Goal: Task Accomplishment & Management: Manage account settings

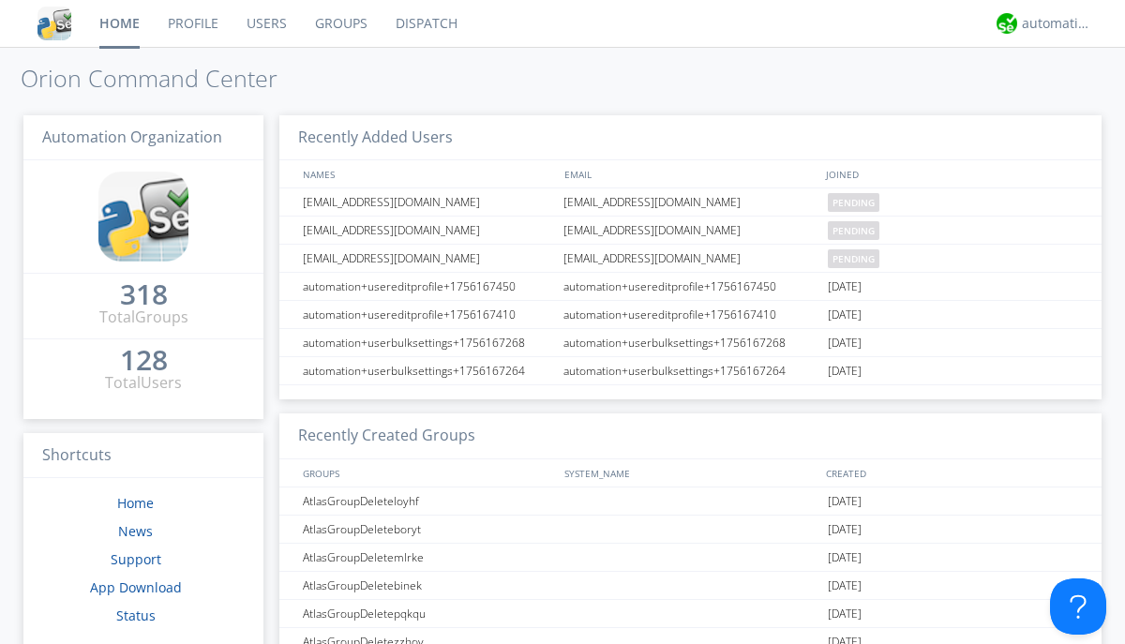
click at [265, 23] on link "Users" at bounding box center [267, 23] width 68 height 47
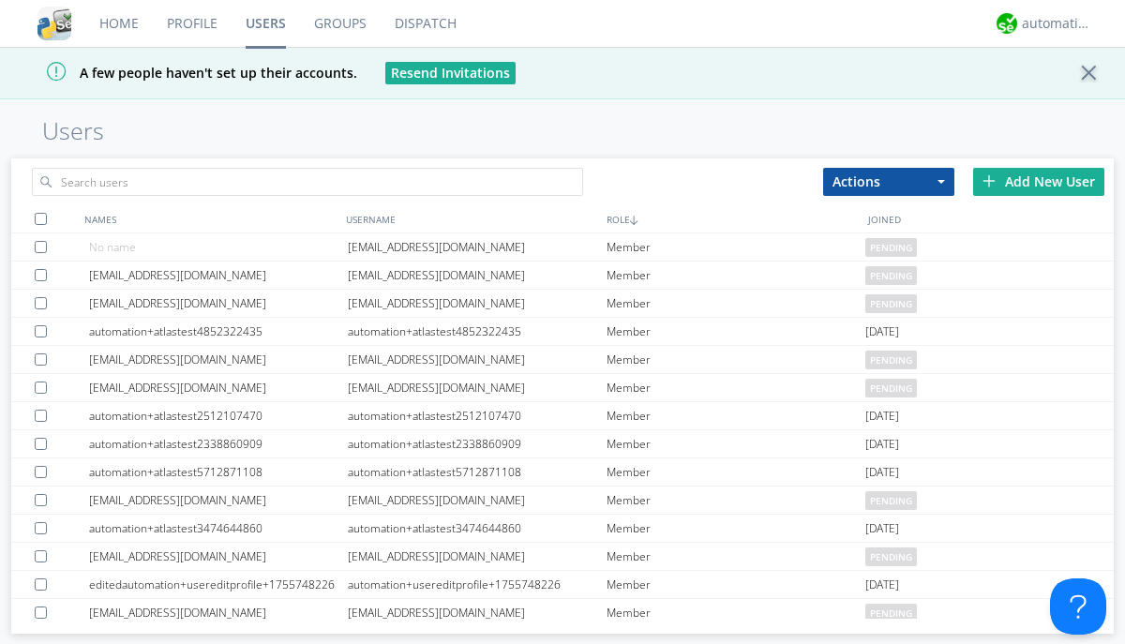
click at [1039, 181] on div "Add New User" at bounding box center [1039, 182] width 131 height 28
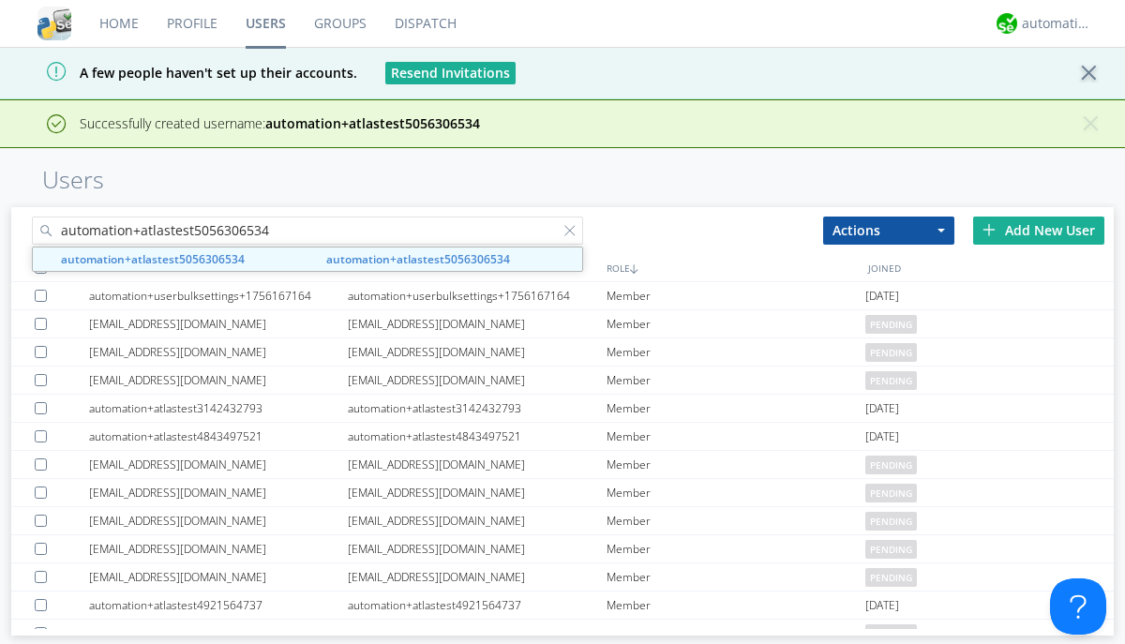
type input "automation+atlastest5056306534"
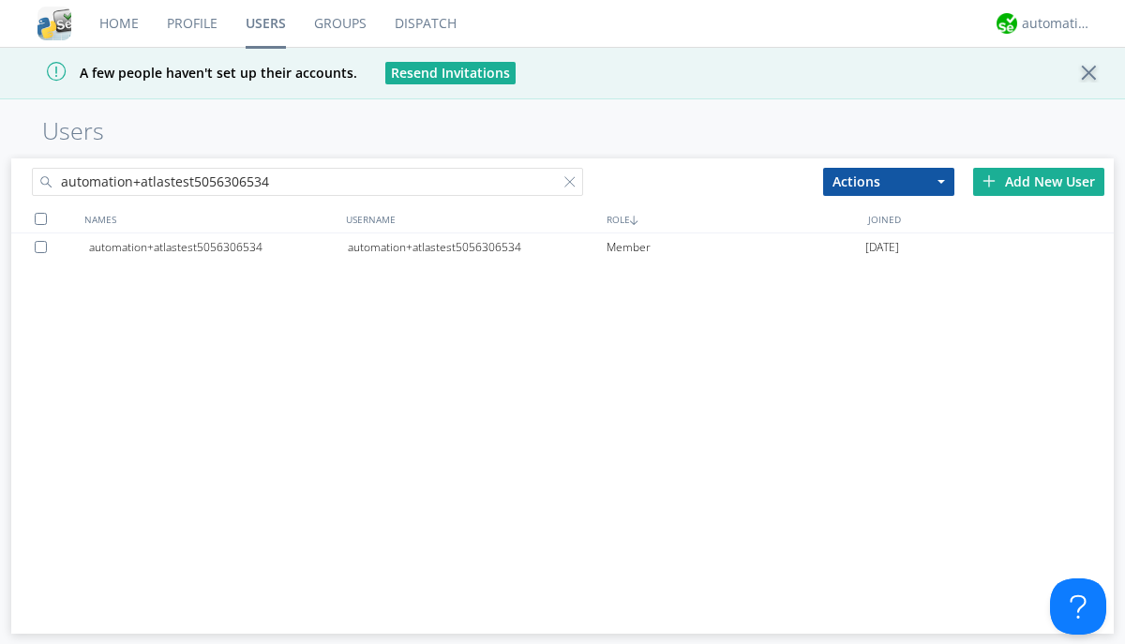
click at [44, 247] on div at bounding box center [44, 247] width 19 height 12
click at [889, 181] on button "Actions" at bounding box center [888, 182] width 131 height 28
click at [0, 0] on link "Edit Settings" at bounding box center [0, 0] width 0 height 0
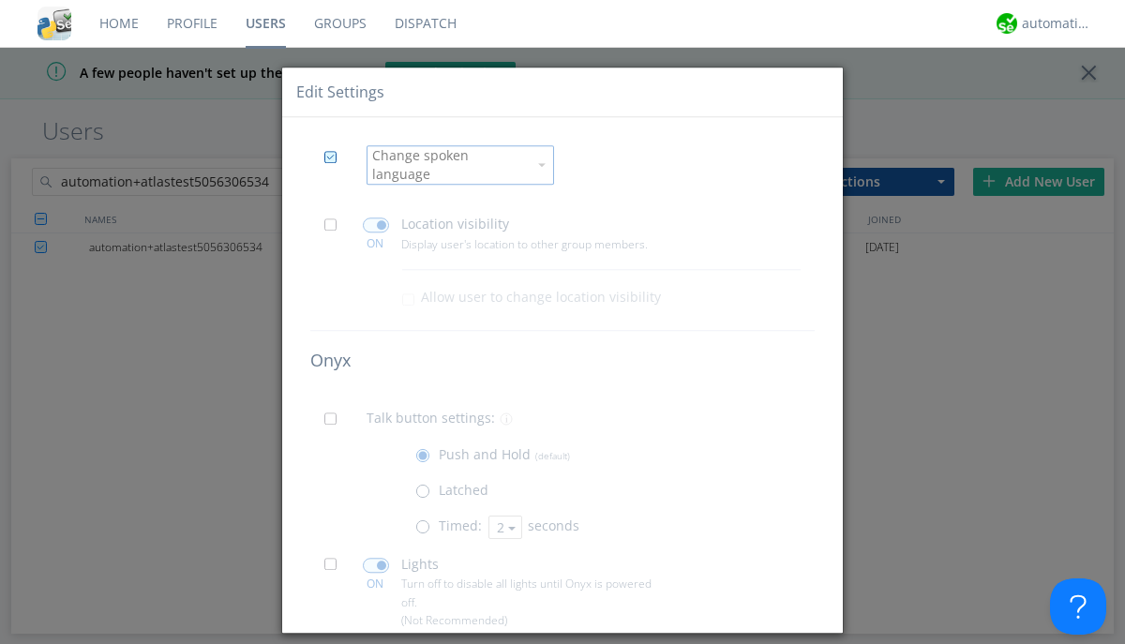
scroll to position [129, 0]
